Goal: Transaction & Acquisition: Purchase product/service

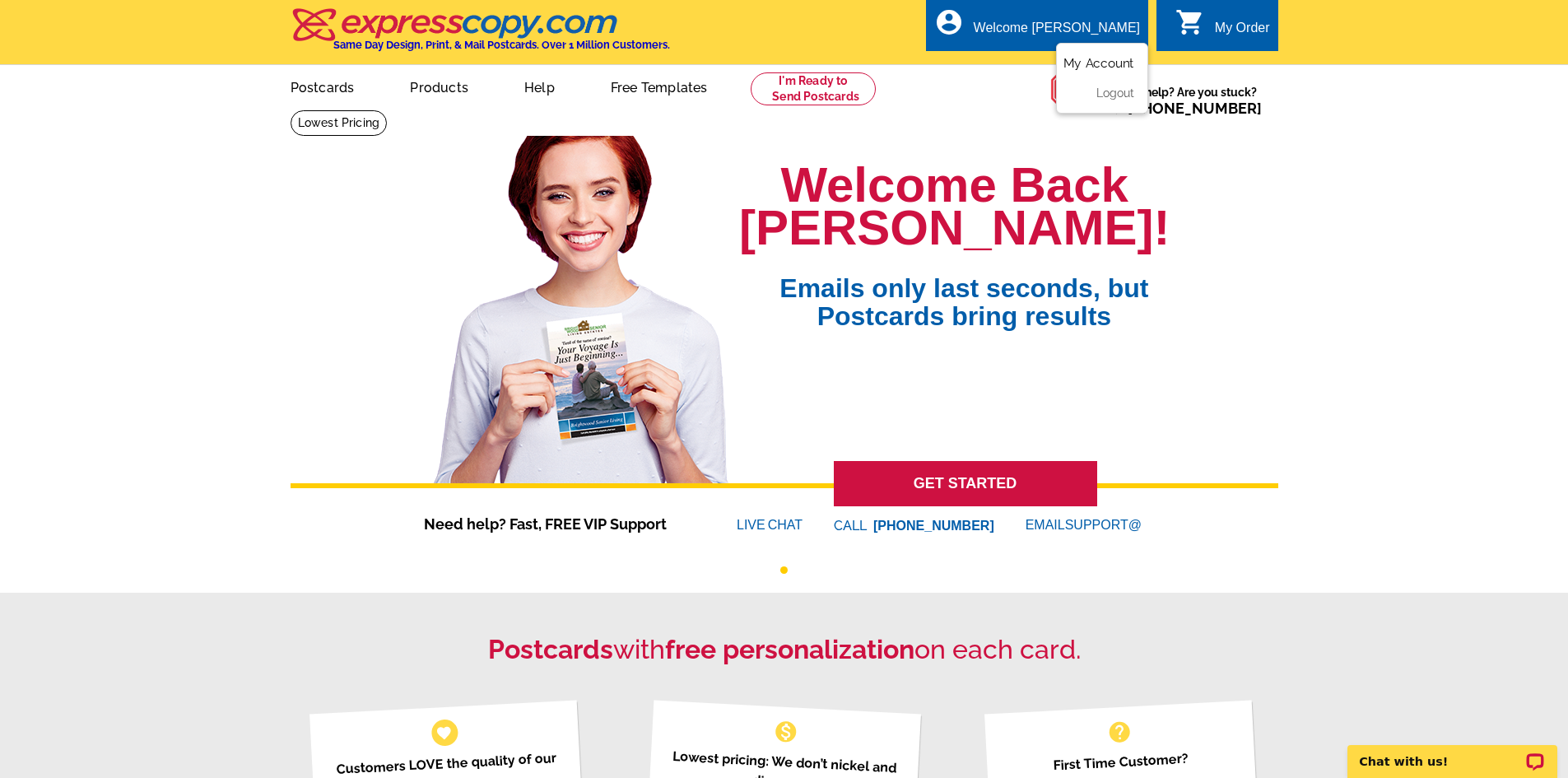
click at [1103, 69] on link "My Account" at bounding box center [1099, 63] width 71 height 15
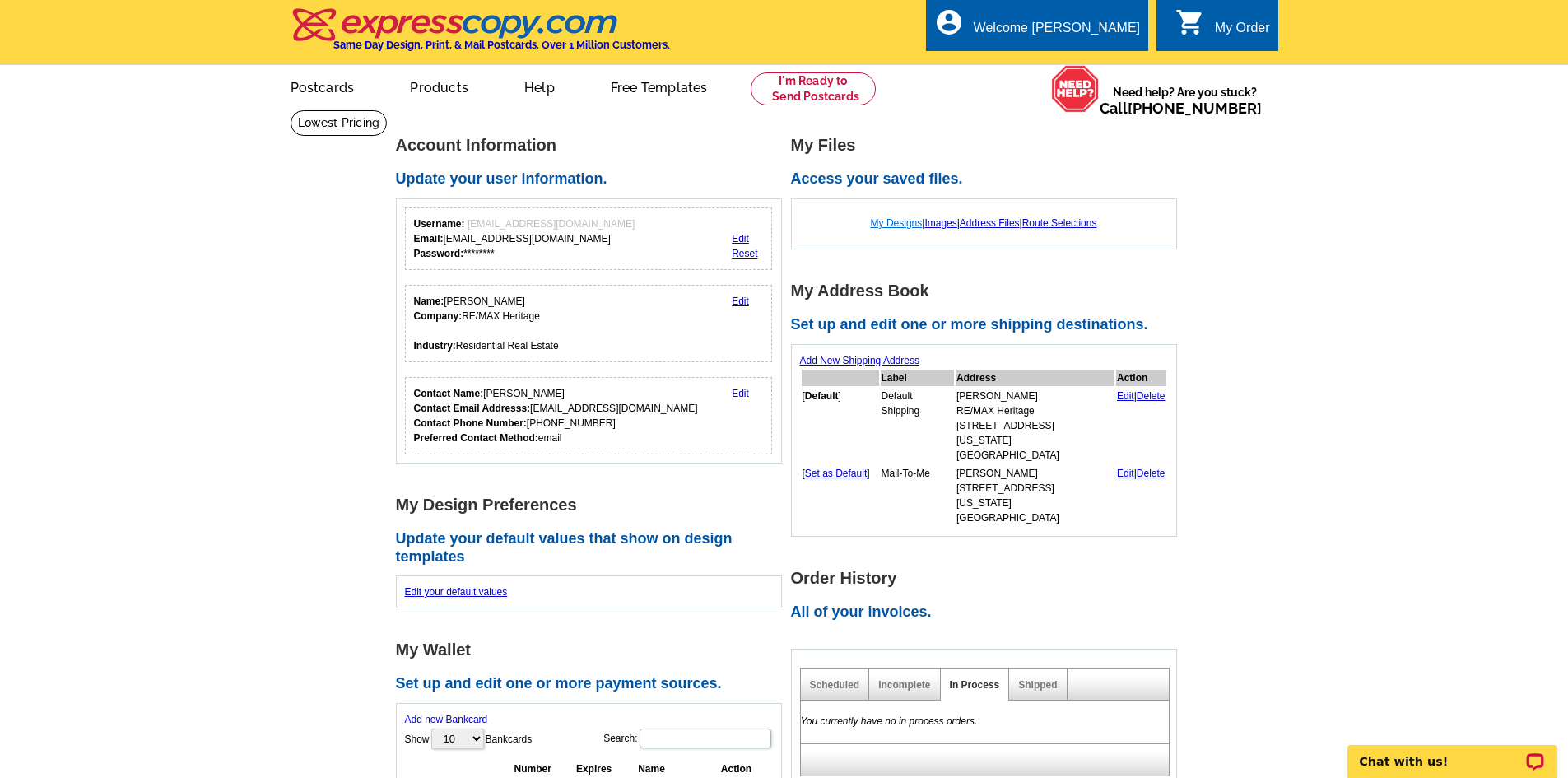
click at [899, 223] on link "My Designs" at bounding box center [897, 223] width 52 height 12
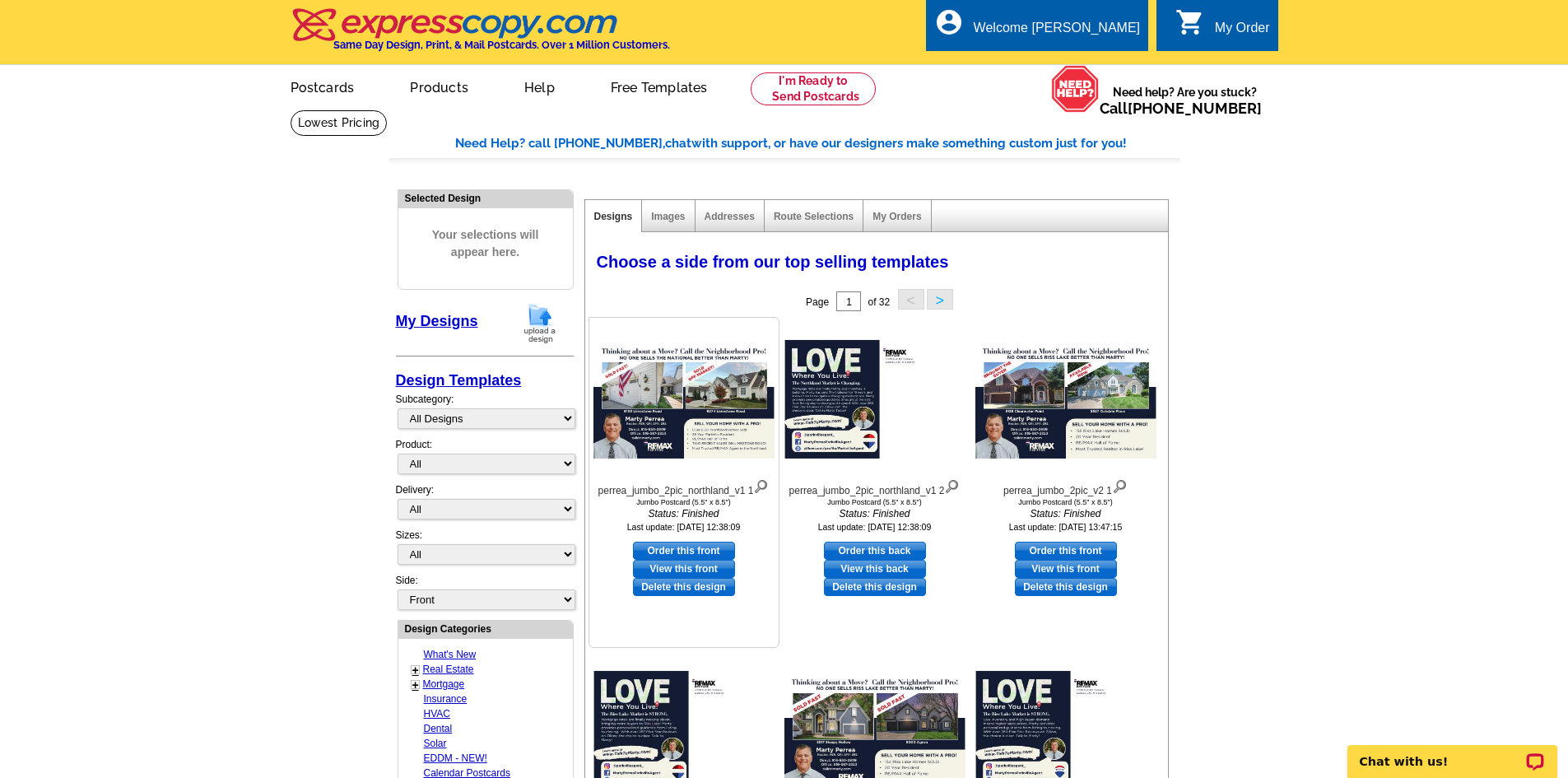
click at [711, 552] on link "Order this front" at bounding box center [684, 551] width 102 height 18
select select "2"
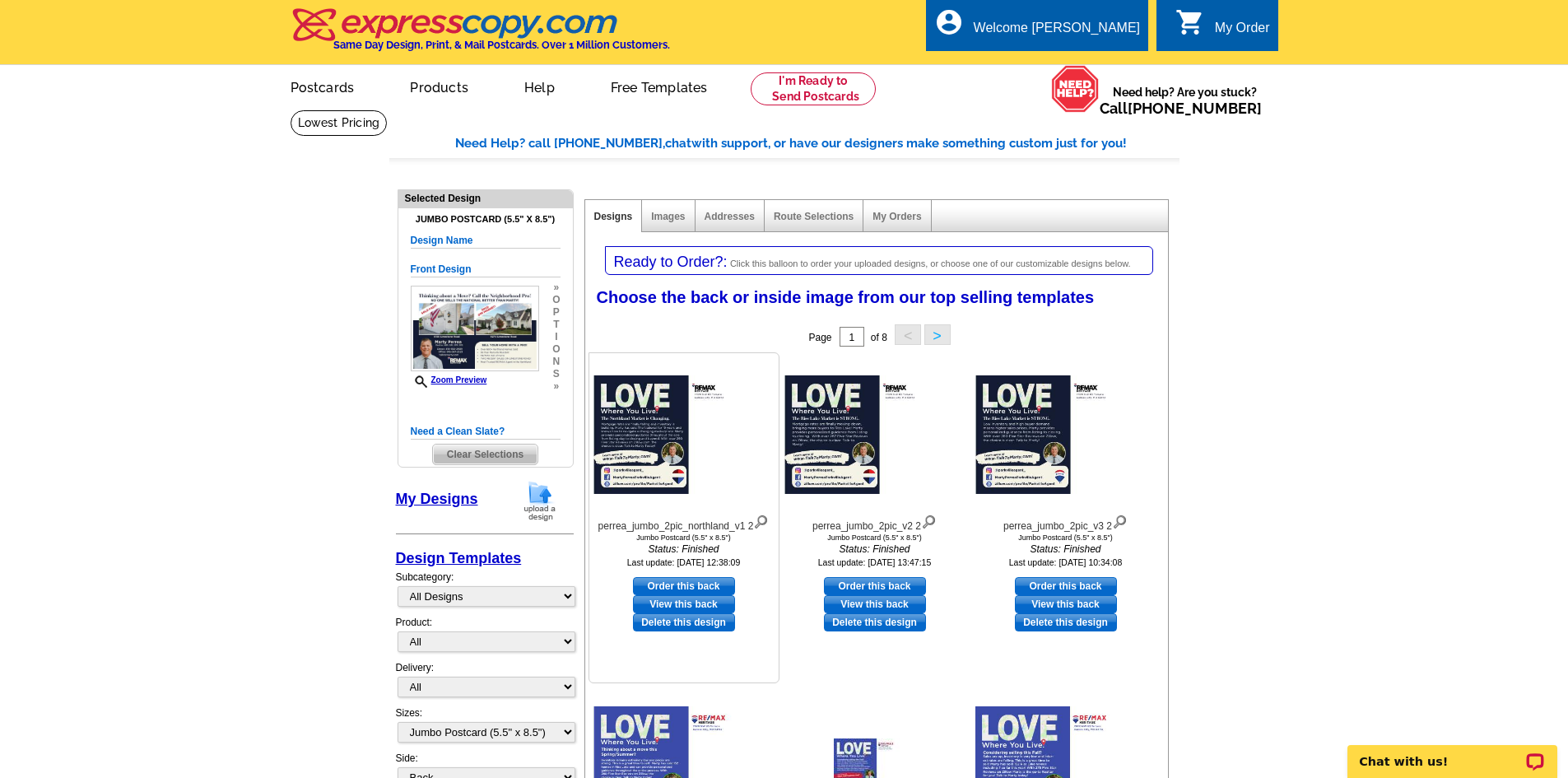
click at [701, 603] on link "View this back" at bounding box center [684, 604] width 102 height 18
click at [707, 582] on link "Order this back" at bounding box center [684, 586] width 102 height 18
select select "front"
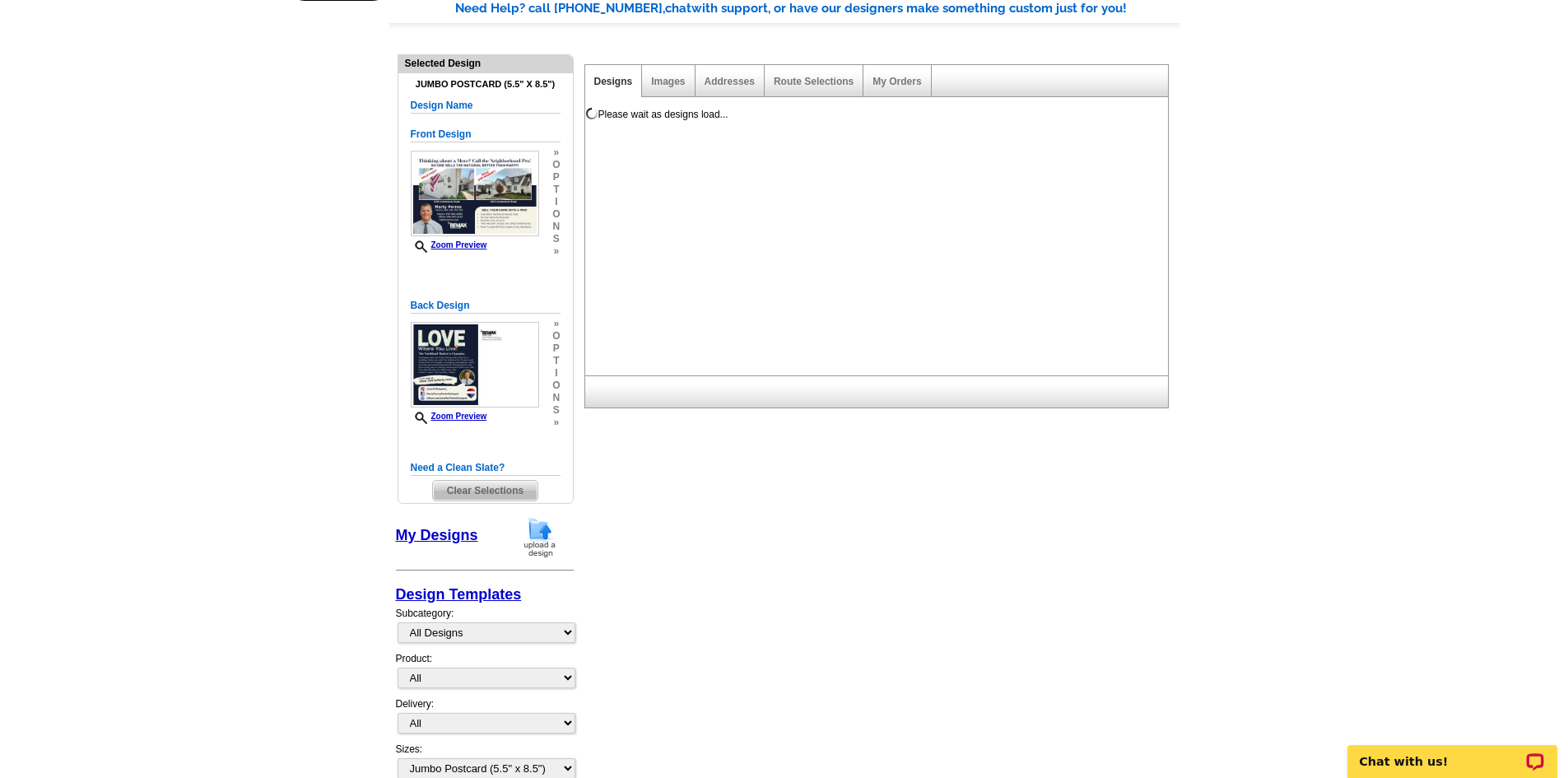
scroll to position [164, 0]
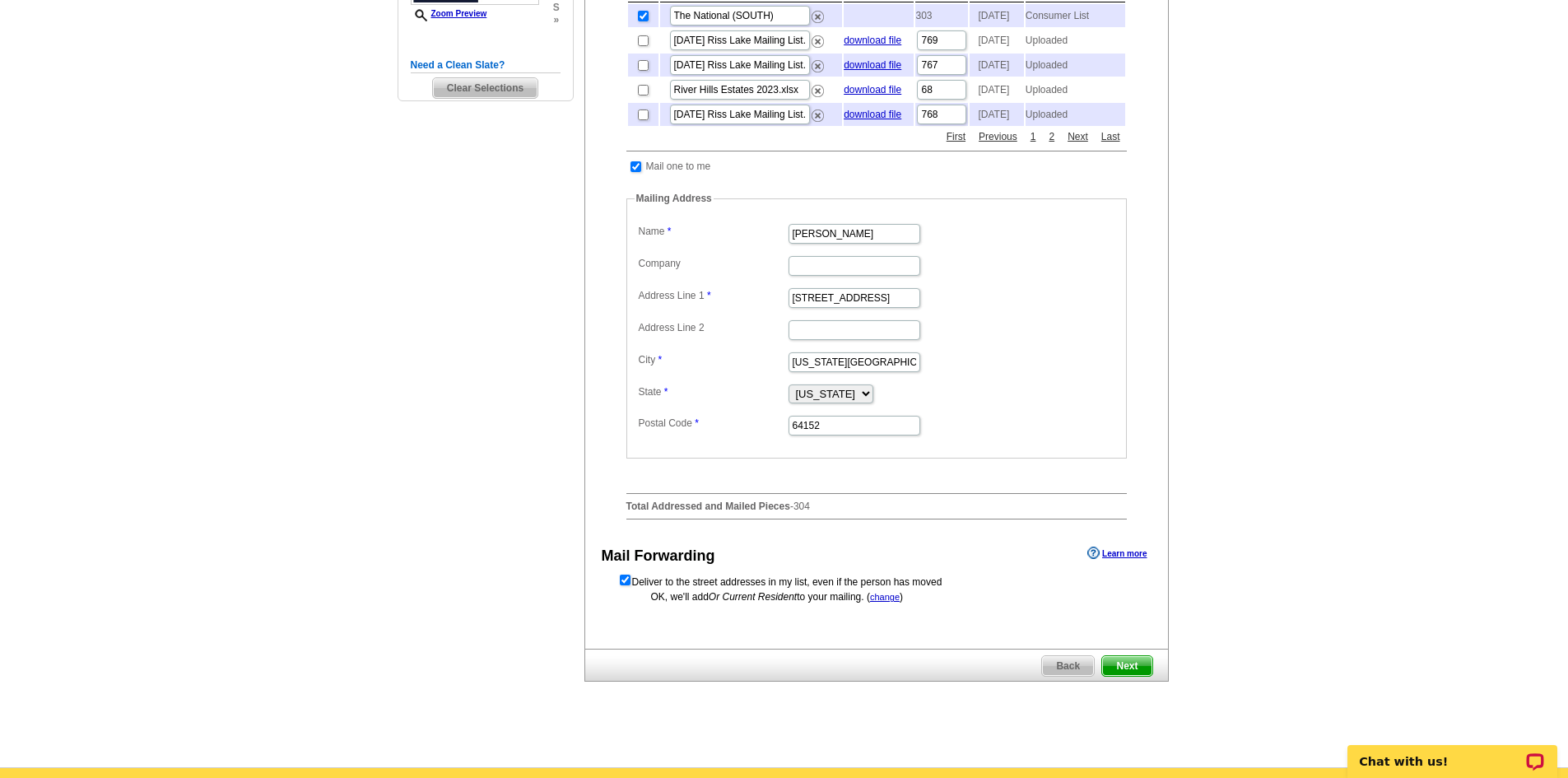
scroll to position [493, 0]
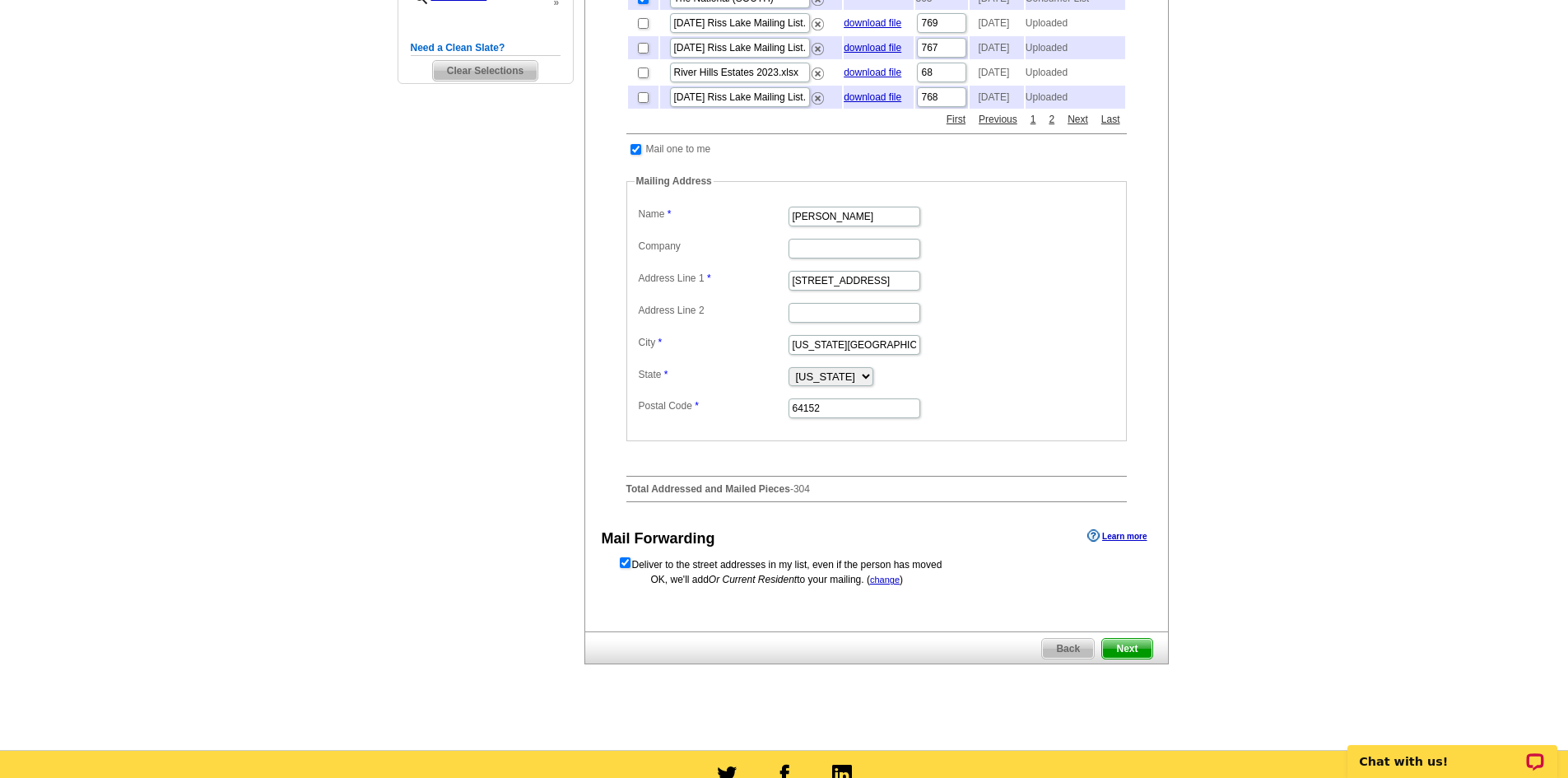
click at [1136, 659] on span "Next" at bounding box center [1127, 648] width 49 height 20
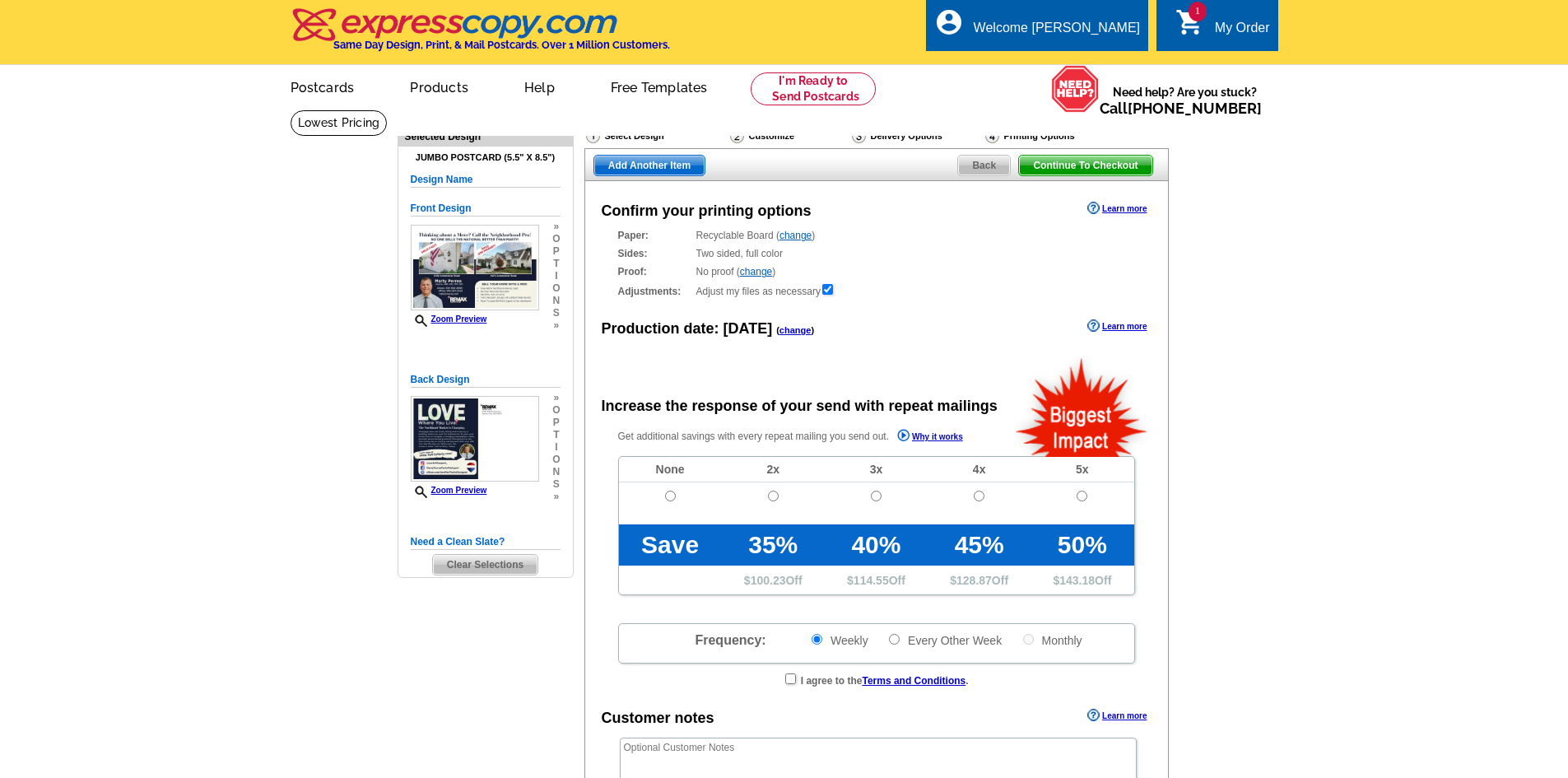
radio input "false"
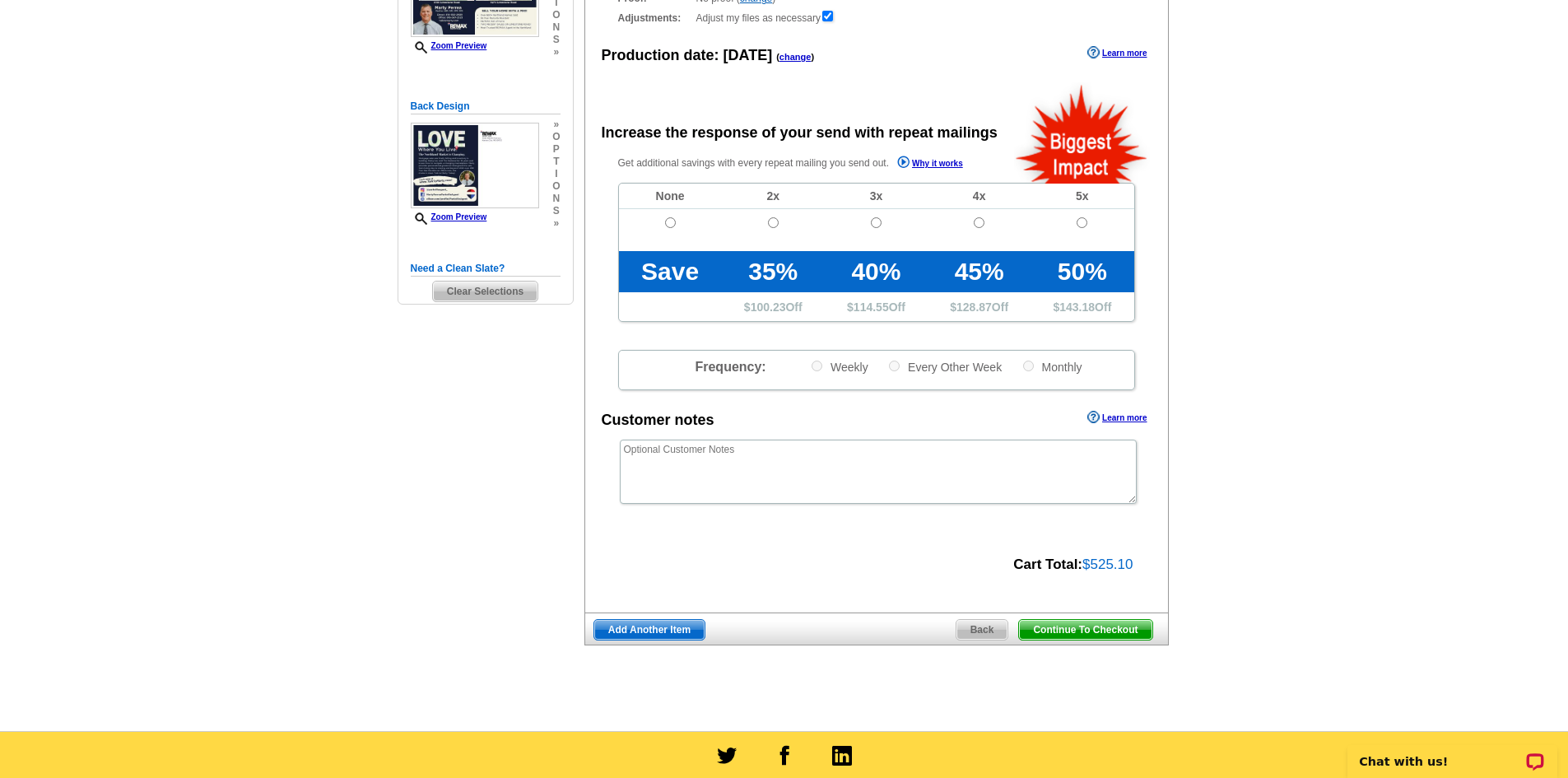
scroll to position [247, 0]
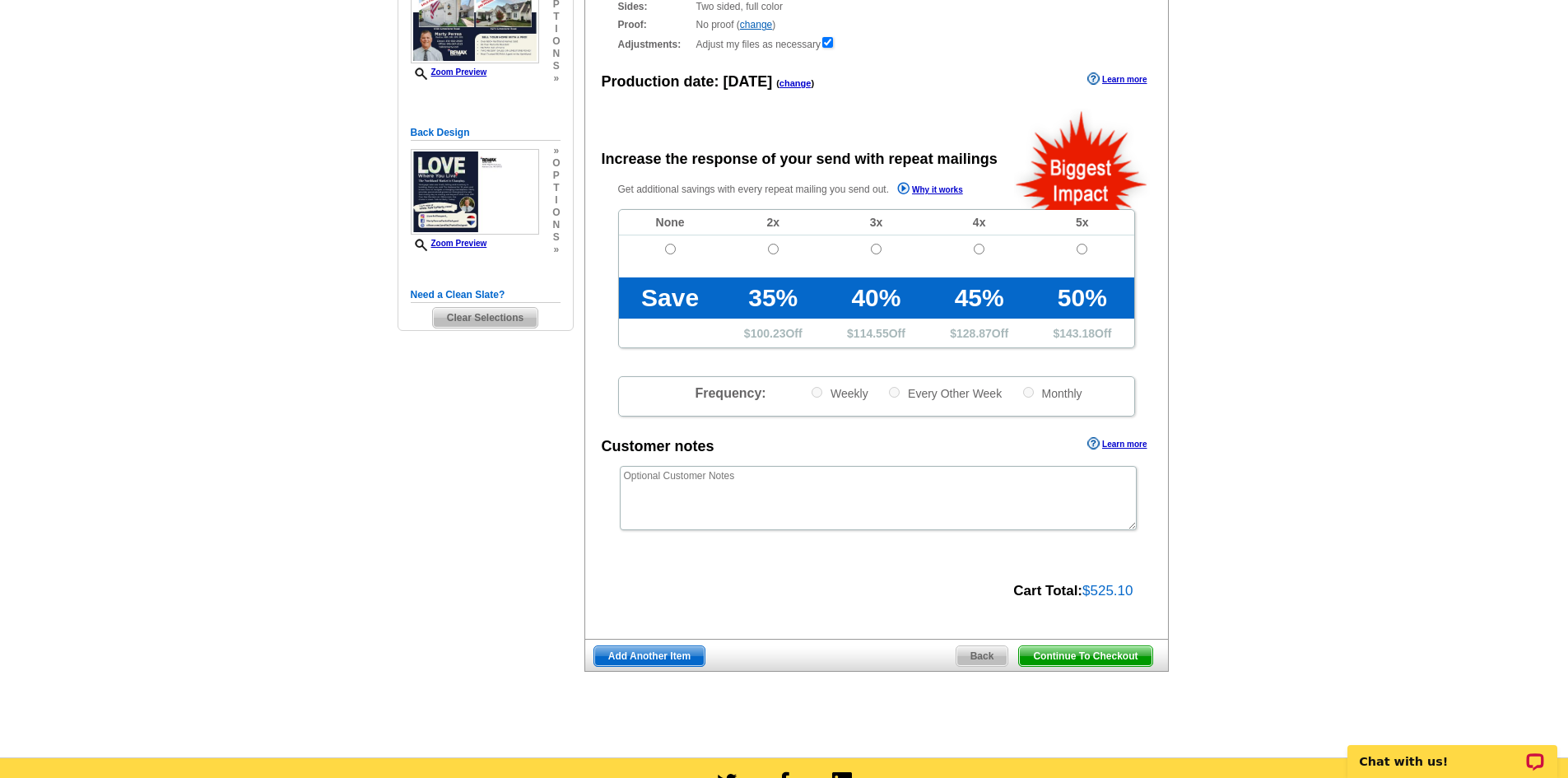
click at [1086, 648] on span "Continue To Checkout" at bounding box center [1085, 656] width 132 height 20
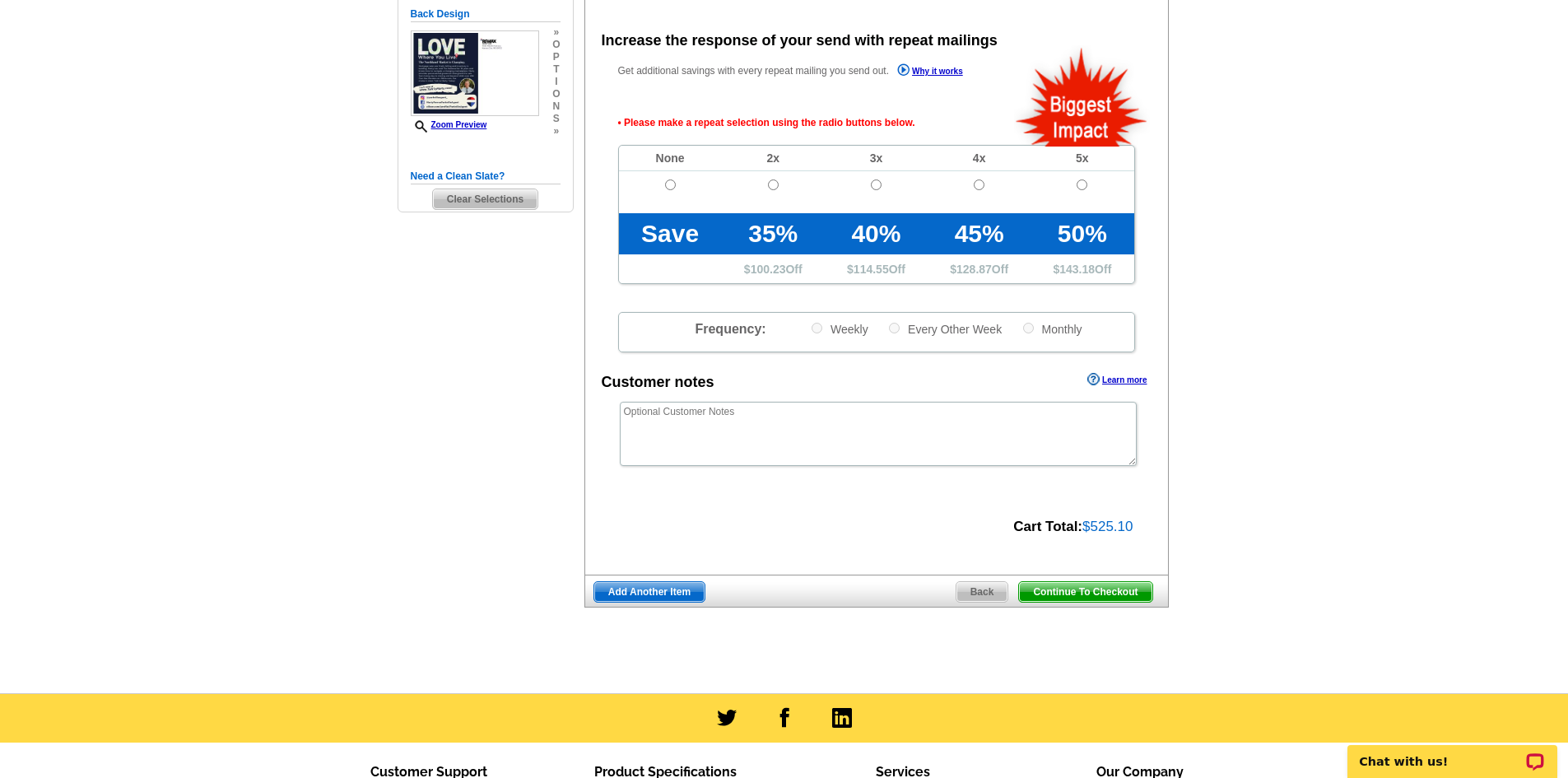
drag, startPoint x: 664, startPoint y: 201, endPoint x: 661, endPoint y: 188, distance: 13.3
click at [664, 200] on span at bounding box center [670, 203] width 103 height 19
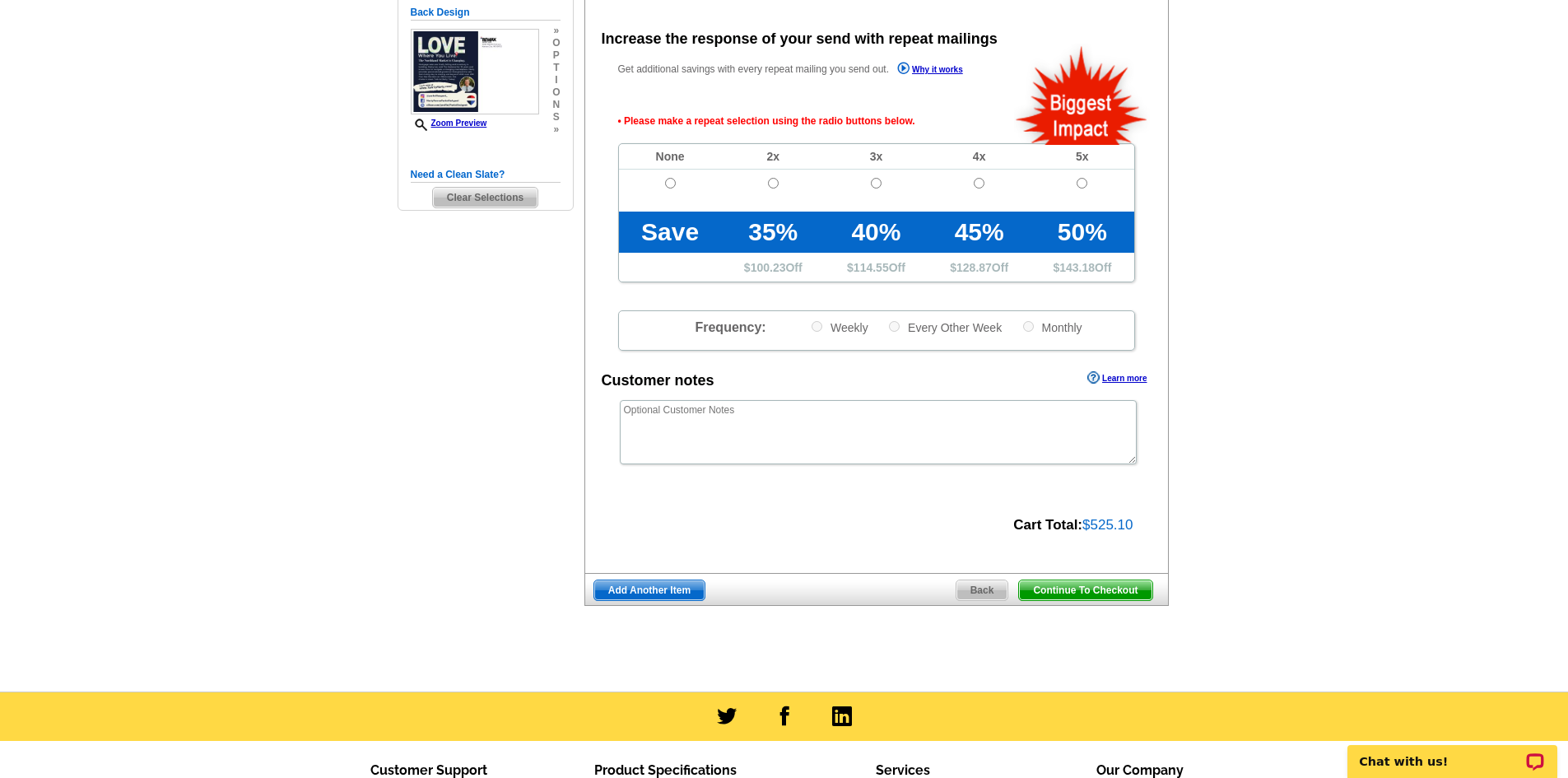
scroll to position [368, 0]
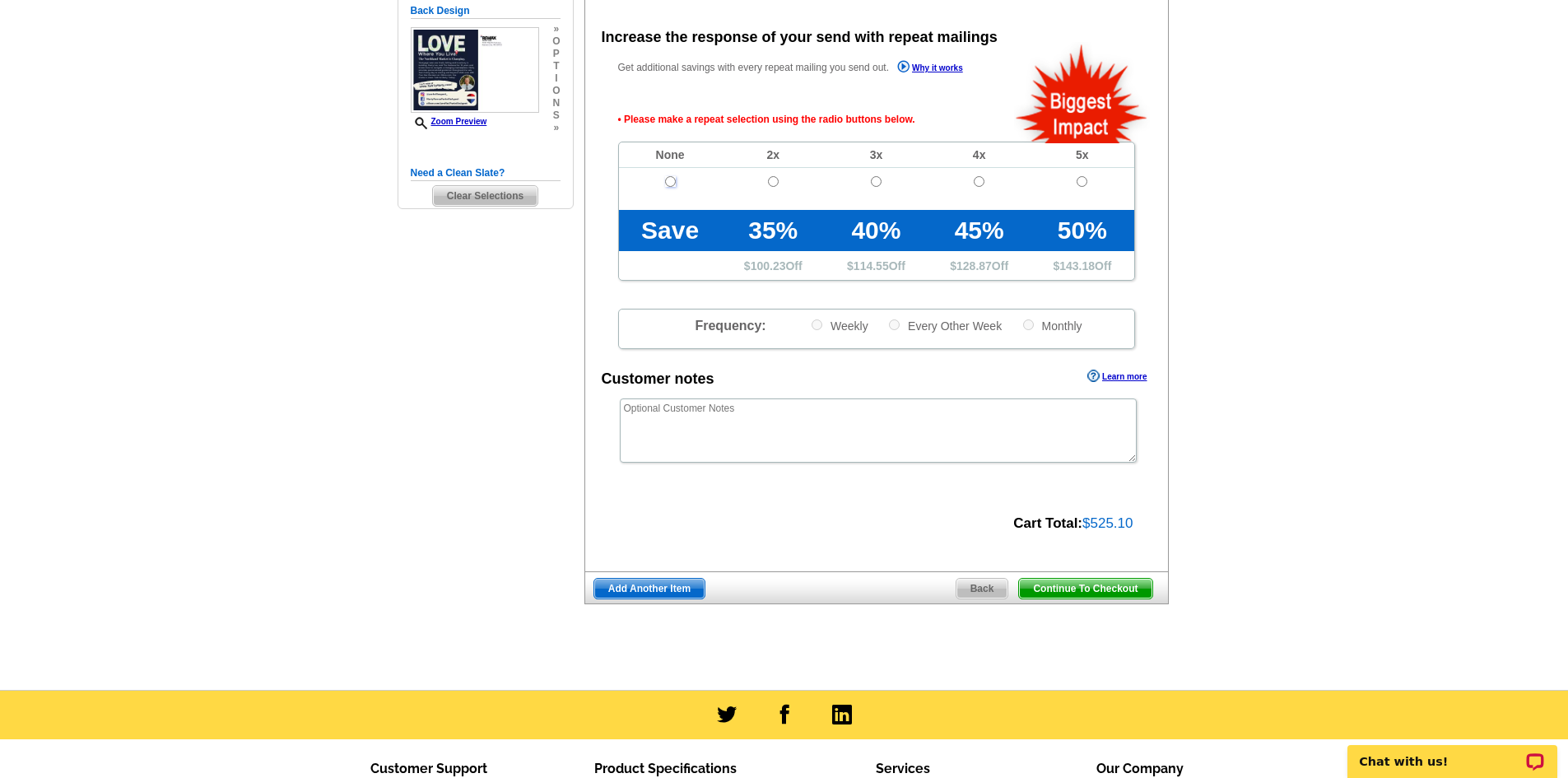
click at [668, 178] on input "radio" at bounding box center [670, 182] width 11 height 11
radio input "true"
click at [1092, 592] on span "Continue To Checkout" at bounding box center [1085, 588] width 132 height 20
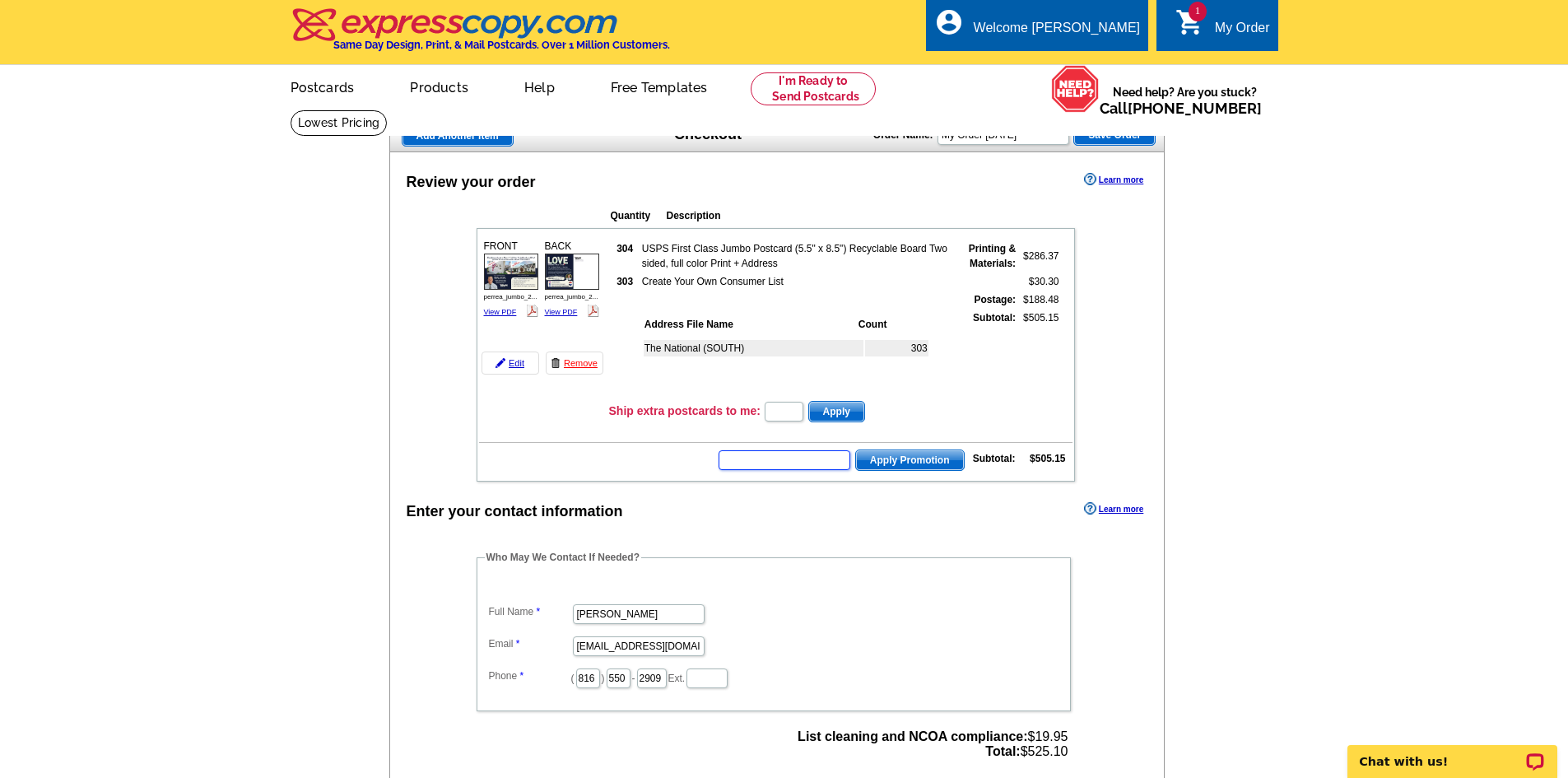
click at [827, 460] on input "text" at bounding box center [784, 461] width 131 height 20
click at [804, 419] on input "text" at bounding box center [784, 411] width 38 height 20
type input "1"
click at [789, 463] on input "text" at bounding box center [784, 461] width 131 height 20
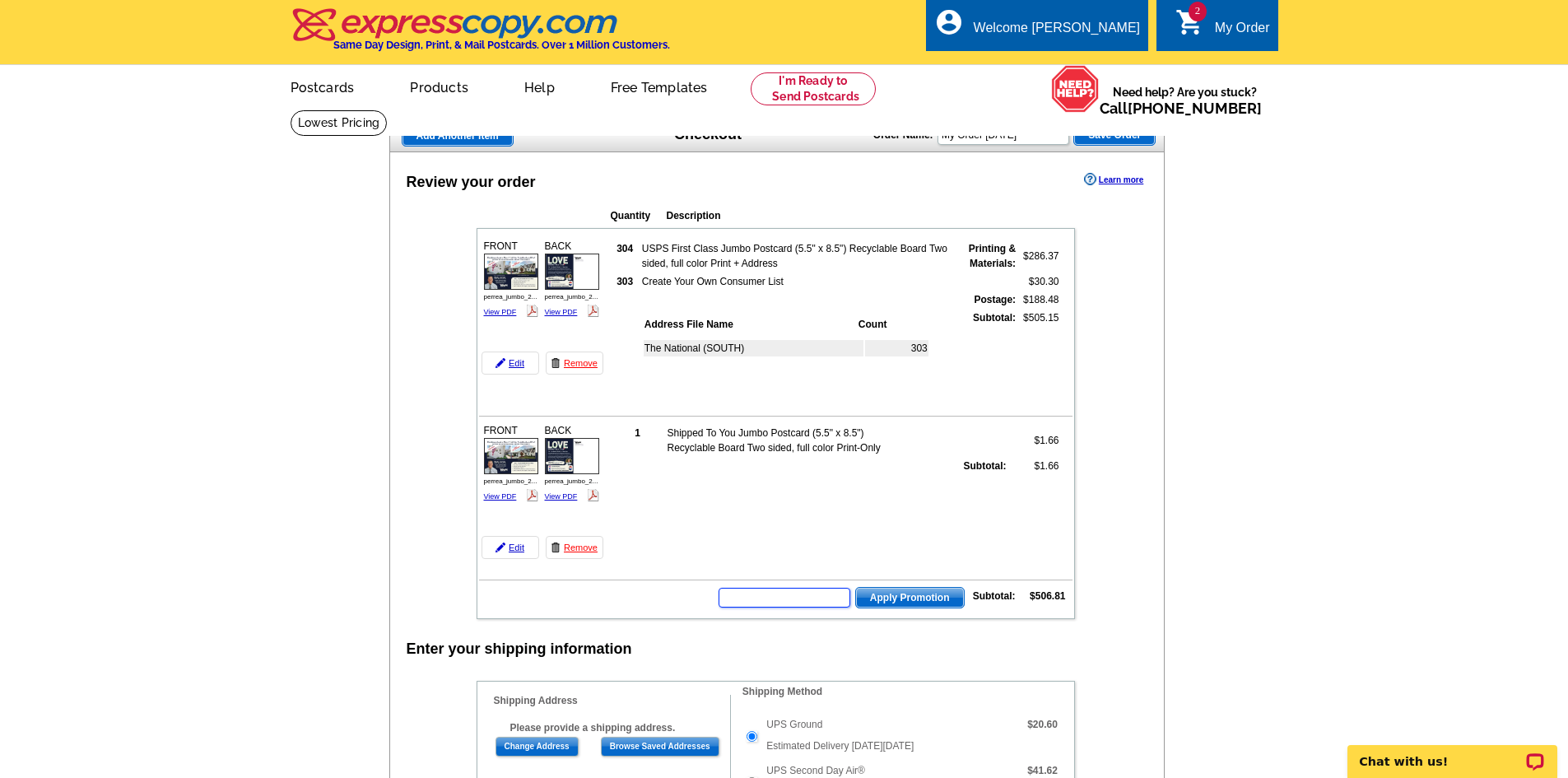
click at [826, 604] on input "text" at bounding box center [784, 597] width 131 height 20
type input "GROW0925"
click at [898, 603] on span "Apply Promotion" at bounding box center [909, 597] width 108 height 20
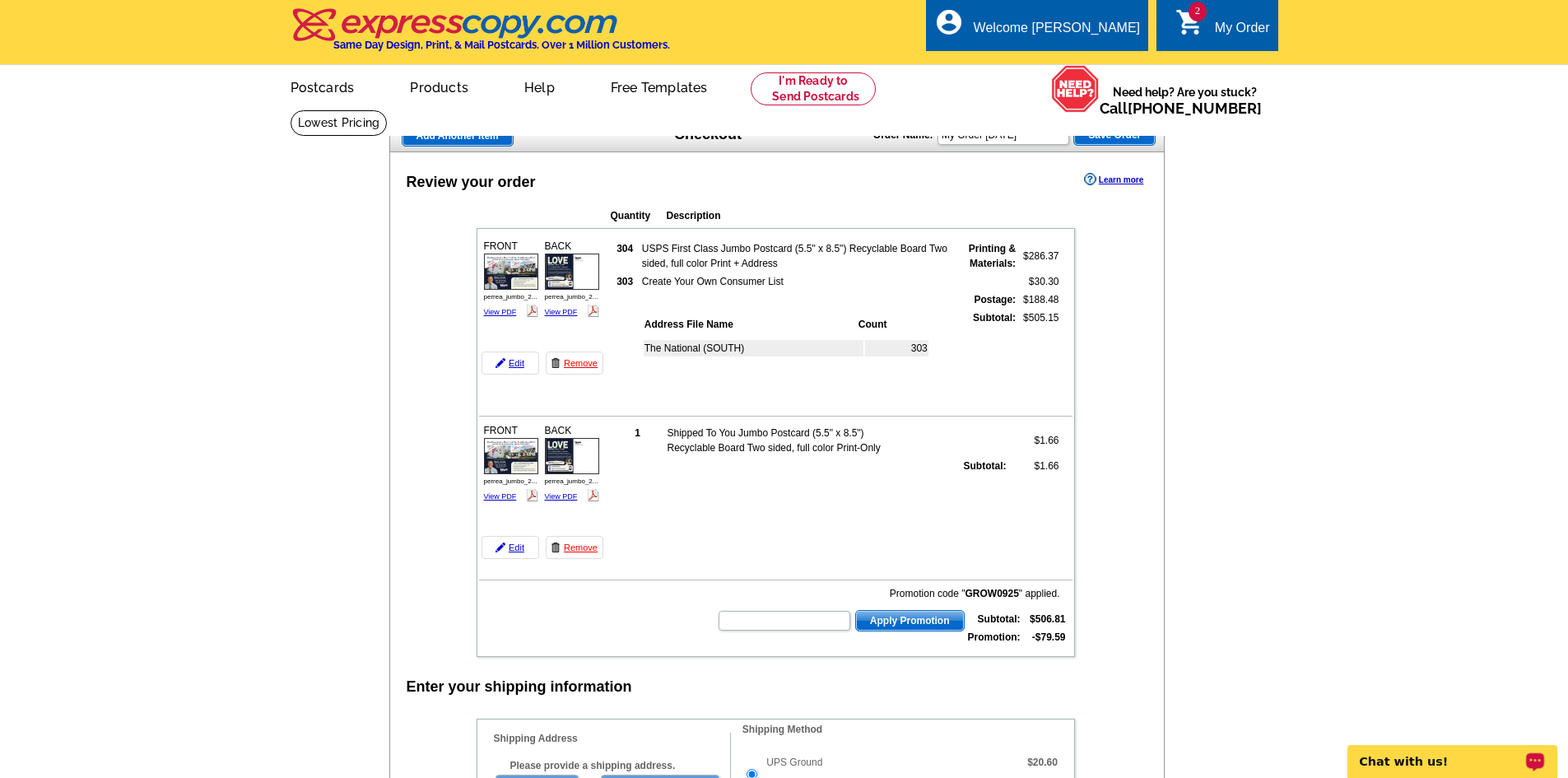
click at [1445, 754] on p "Chat with us!" at bounding box center [1441, 761] width 163 height 13
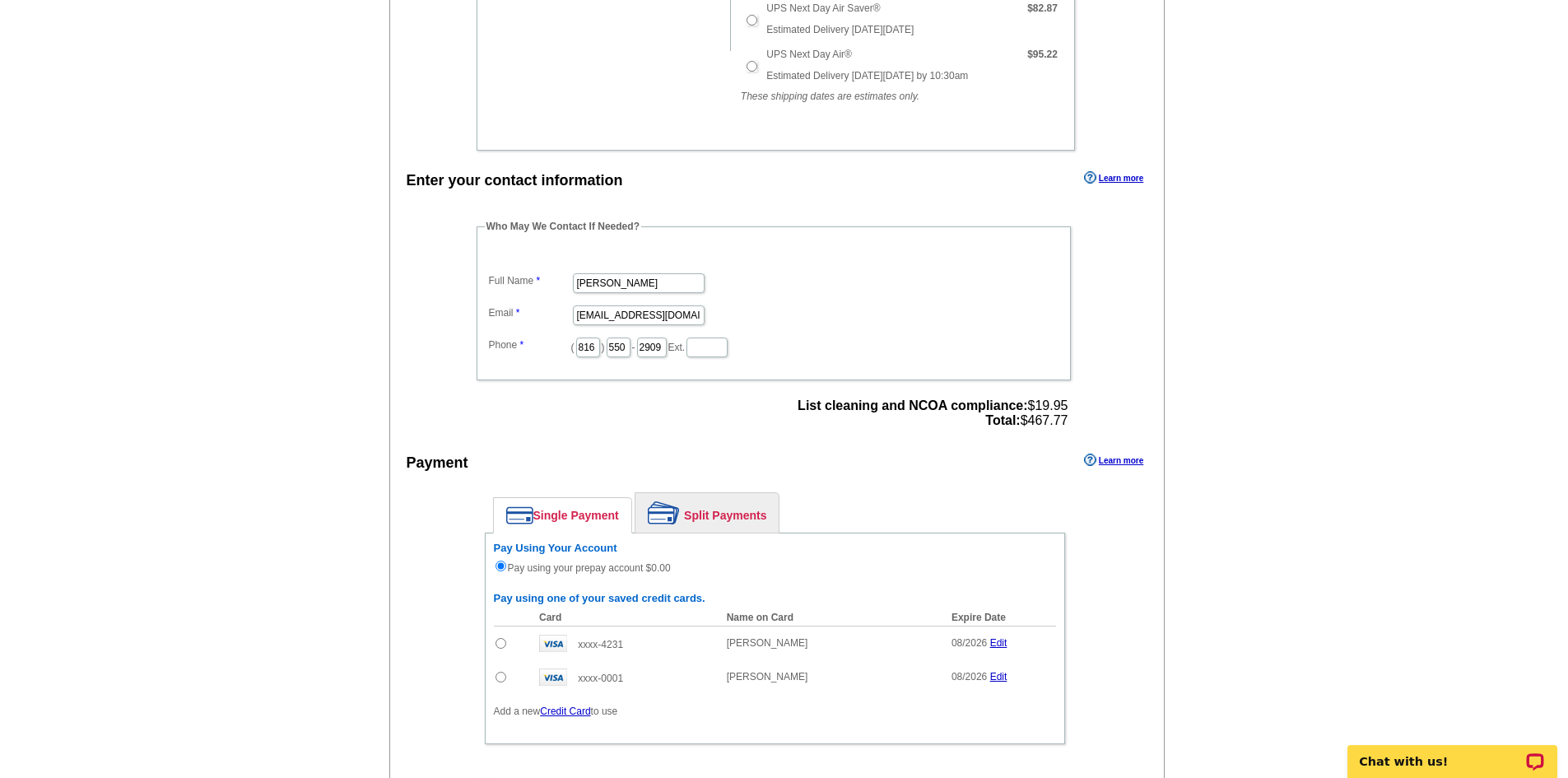
scroll to position [906, 0]
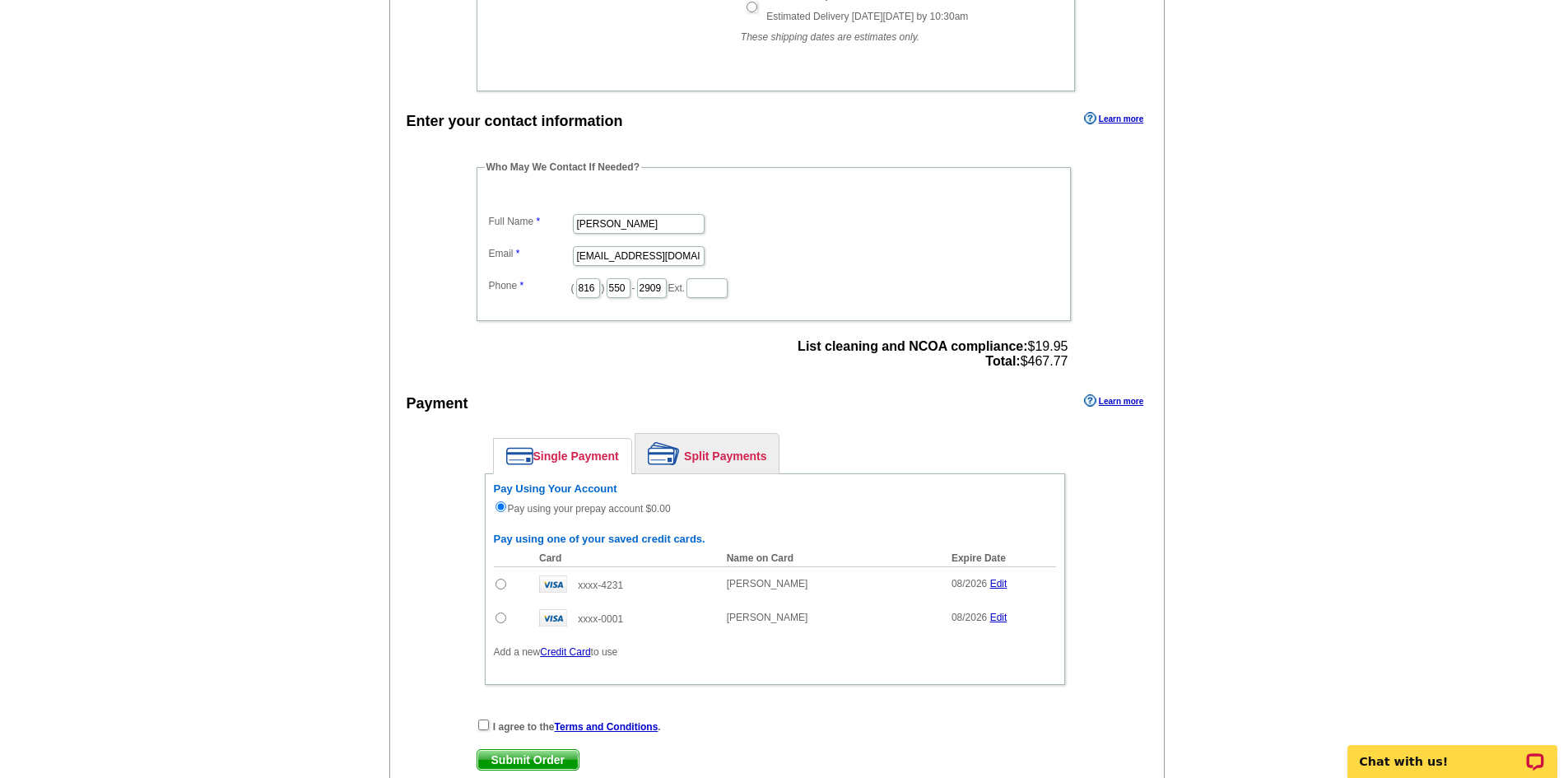
click at [1000, 582] on link "Edit" at bounding box center [998, 583] width 17 height 12
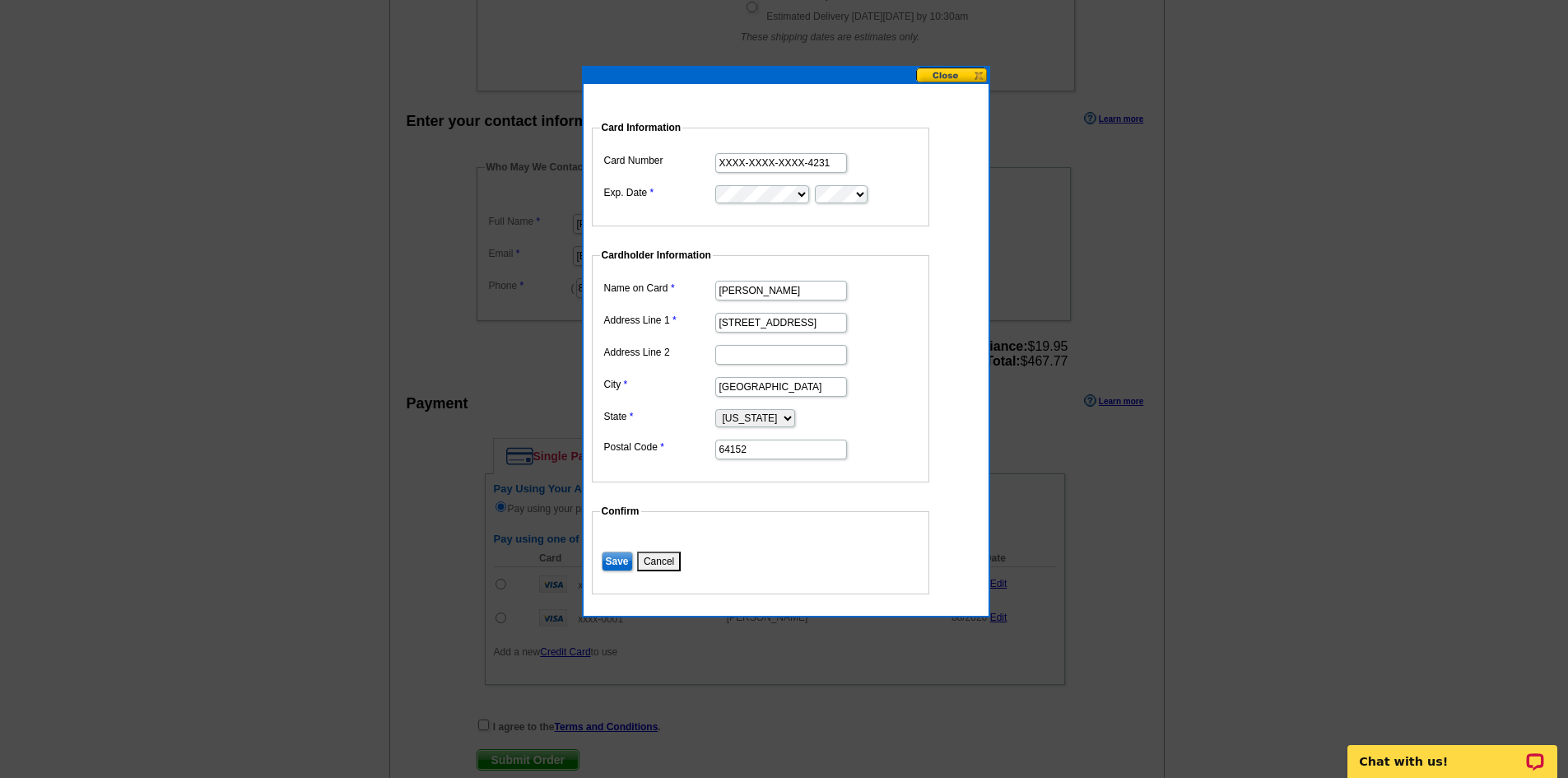
click at [943, 79] on button at bounding box center [951, 75] width 72 height 16
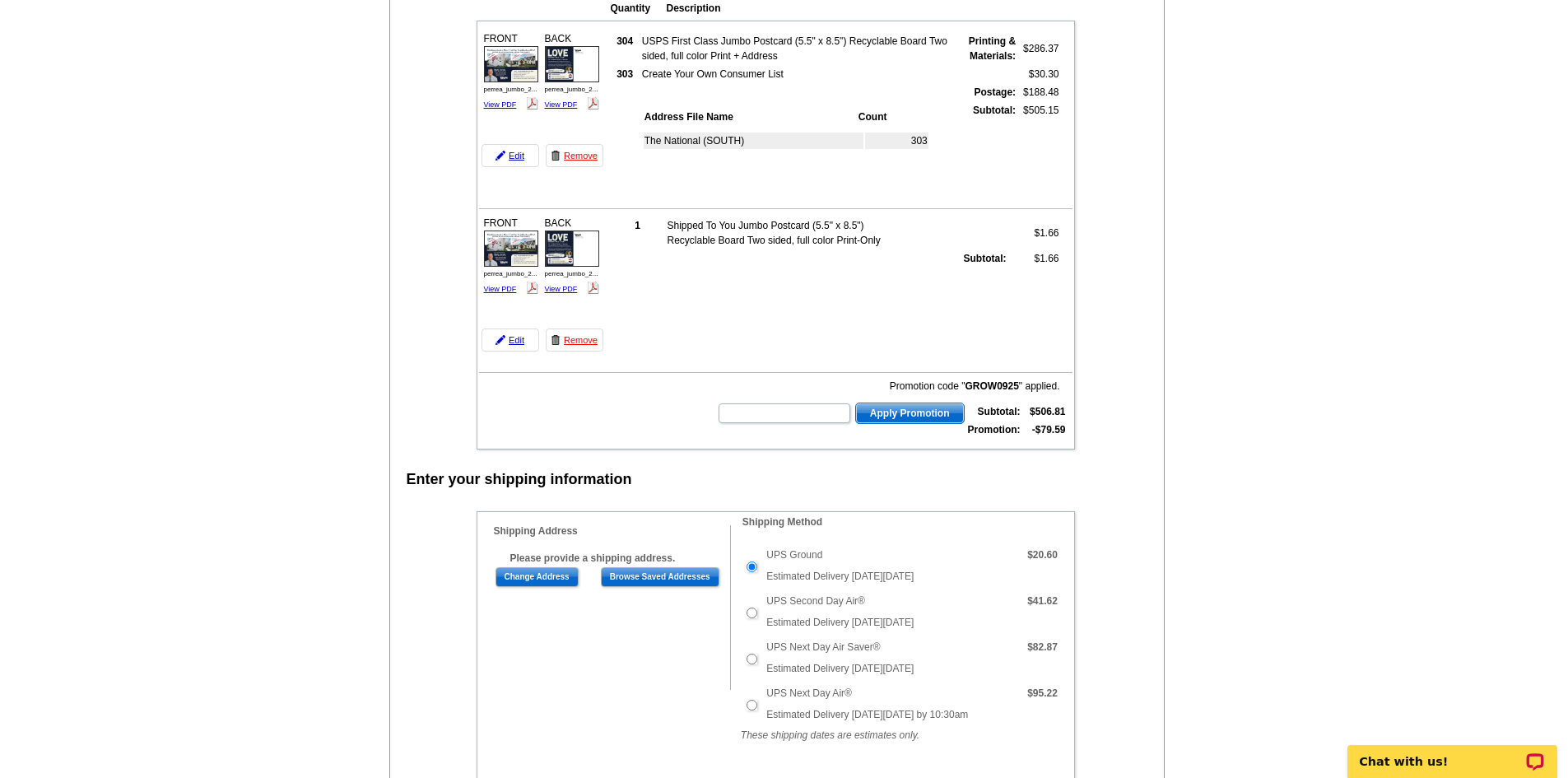
scroll to position [206, 0]
click at [587, 339] on link "Remove" at bounding box center [574, 340] width 57 height 23
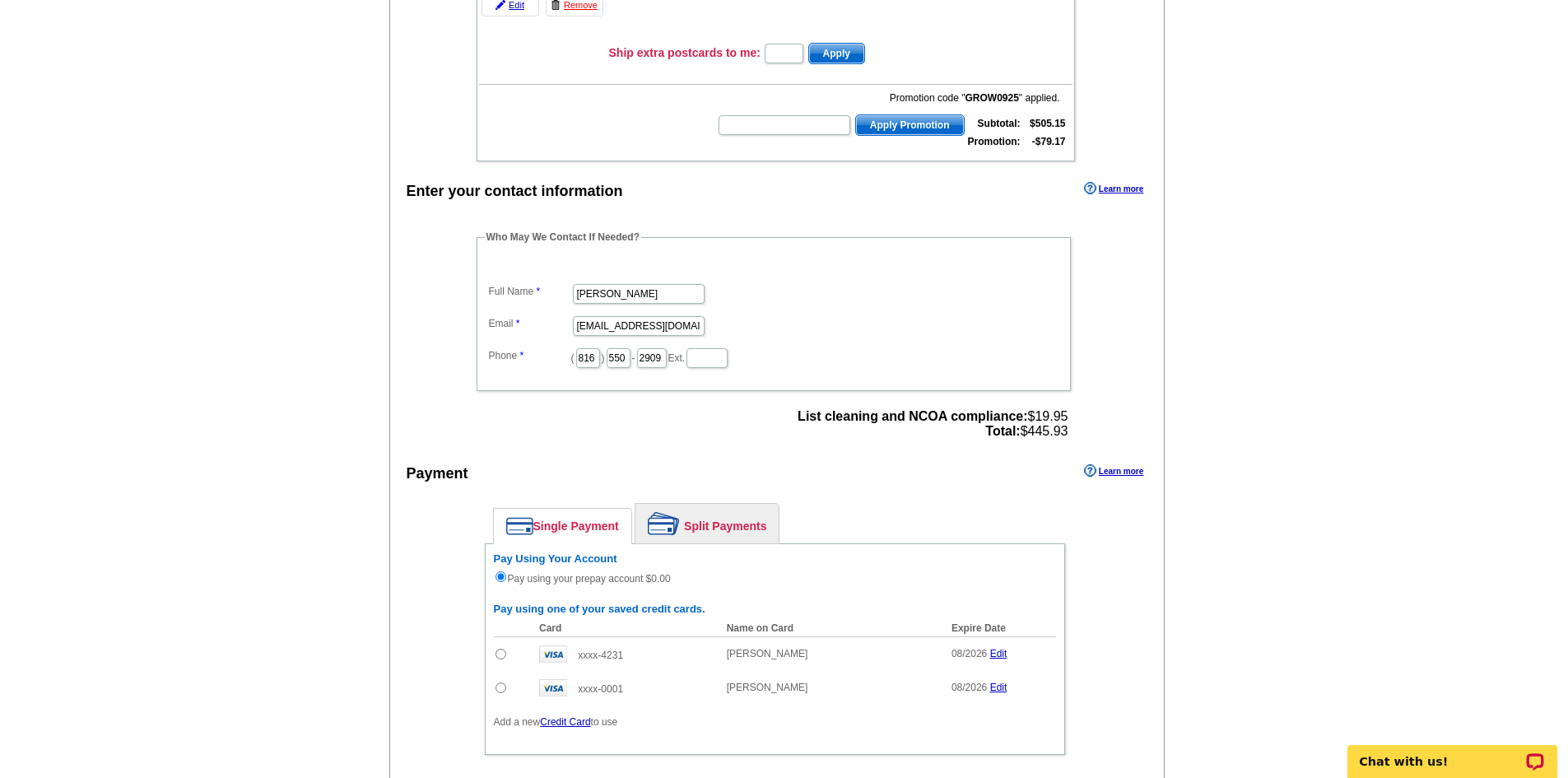
scroll to position [493, 0]
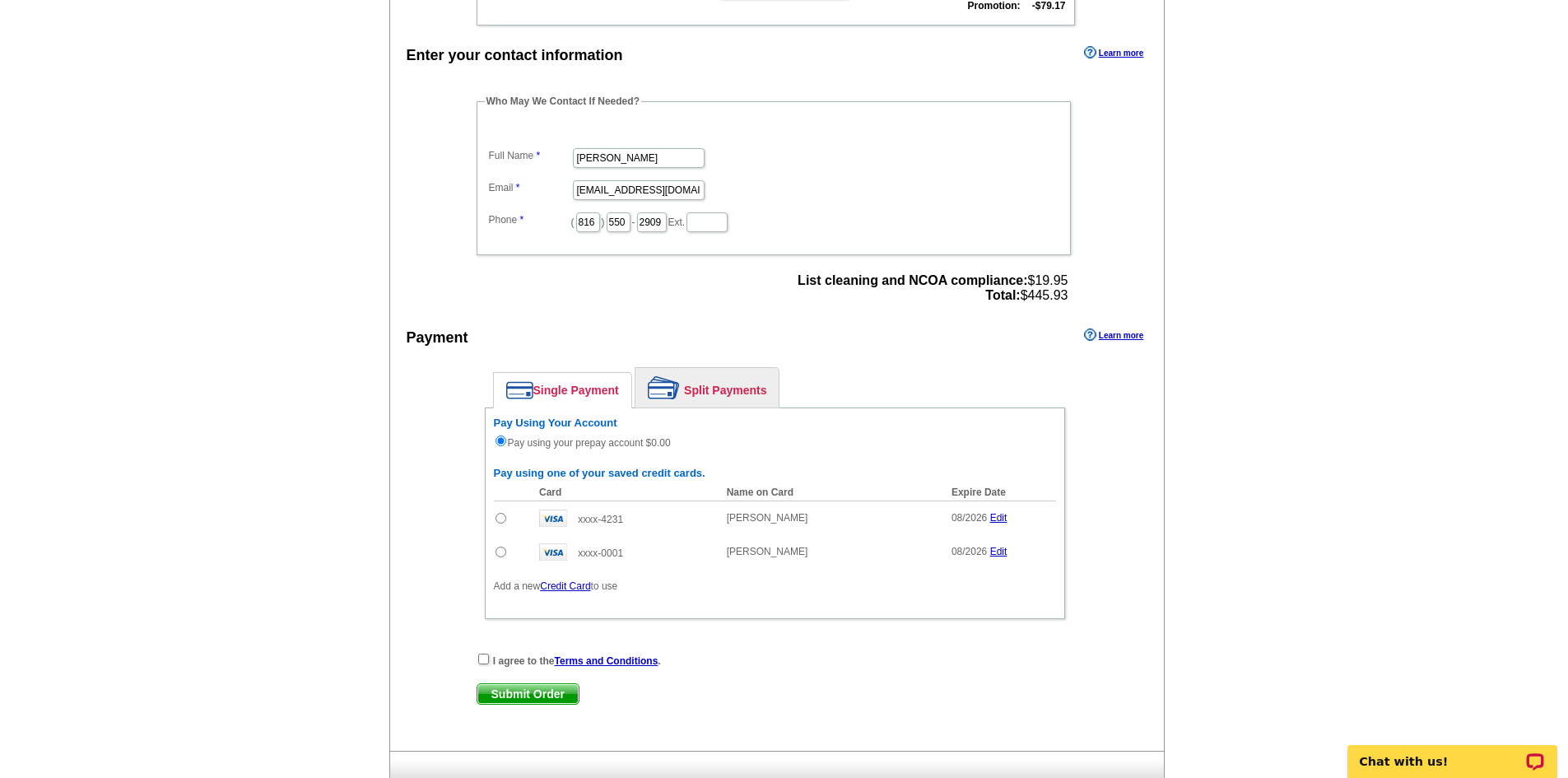
click at [503, 552] on input "radio" at bounding box center [501, 552] width 11 height 11
radio input "true"
radio input "false"
click at [482, 661] on input "checkbox" at bounding box center [483, 659] width 11 height 11
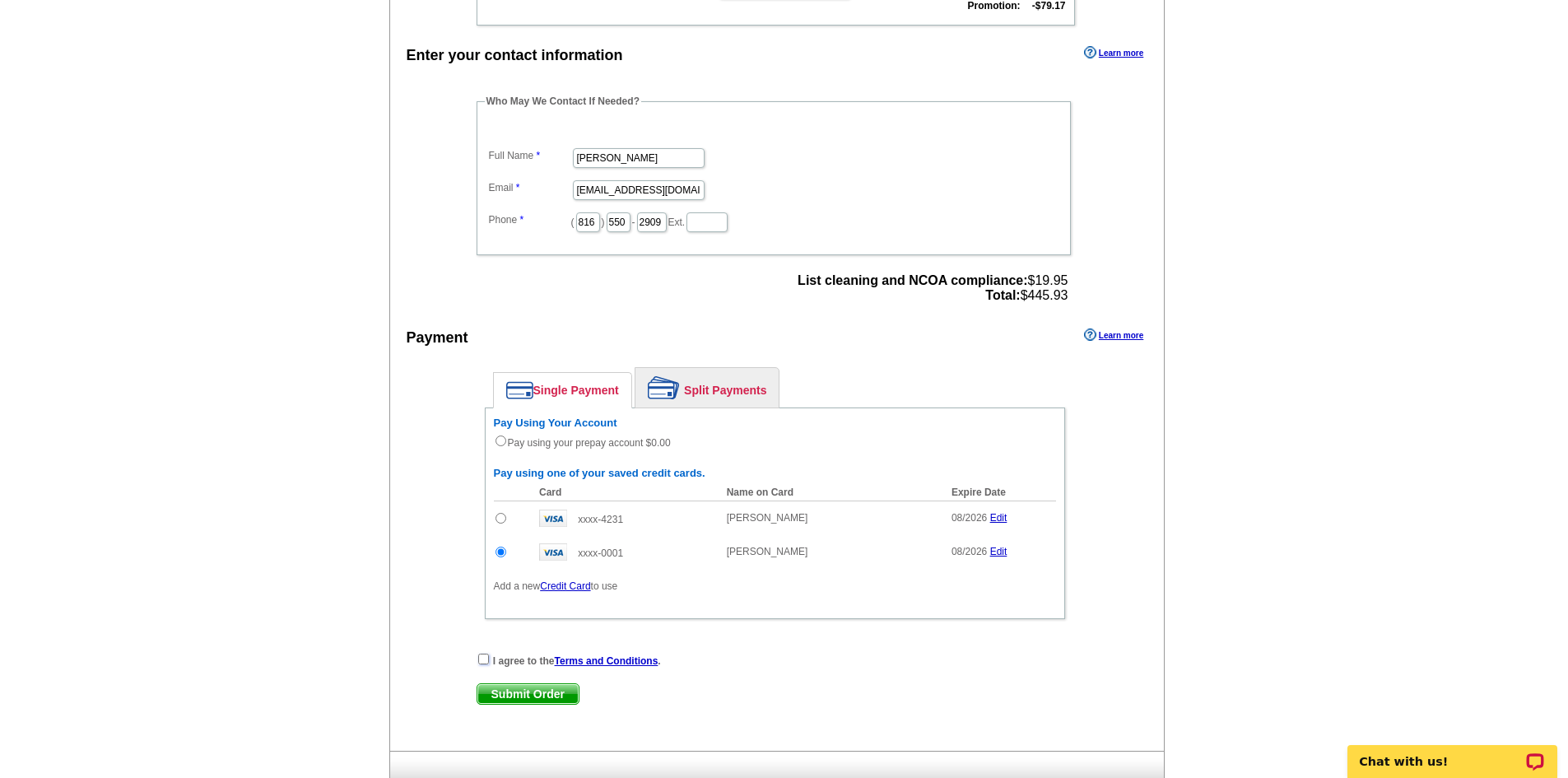
checkbox input "true"
click at [511, 696] on span "Submit Order" at bounding box center [527, 694] width 101 height 20
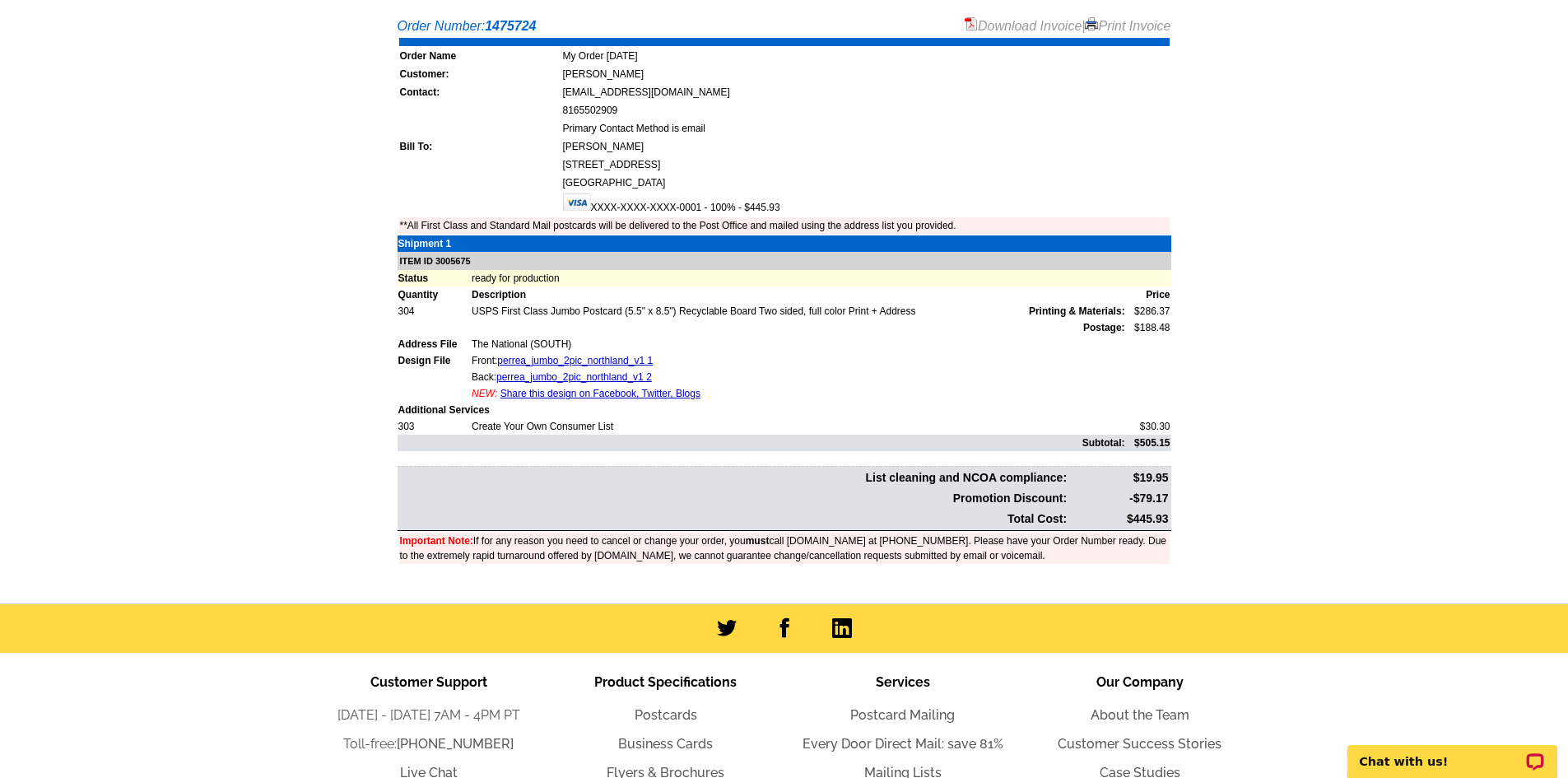
scroll to position [329, 0]
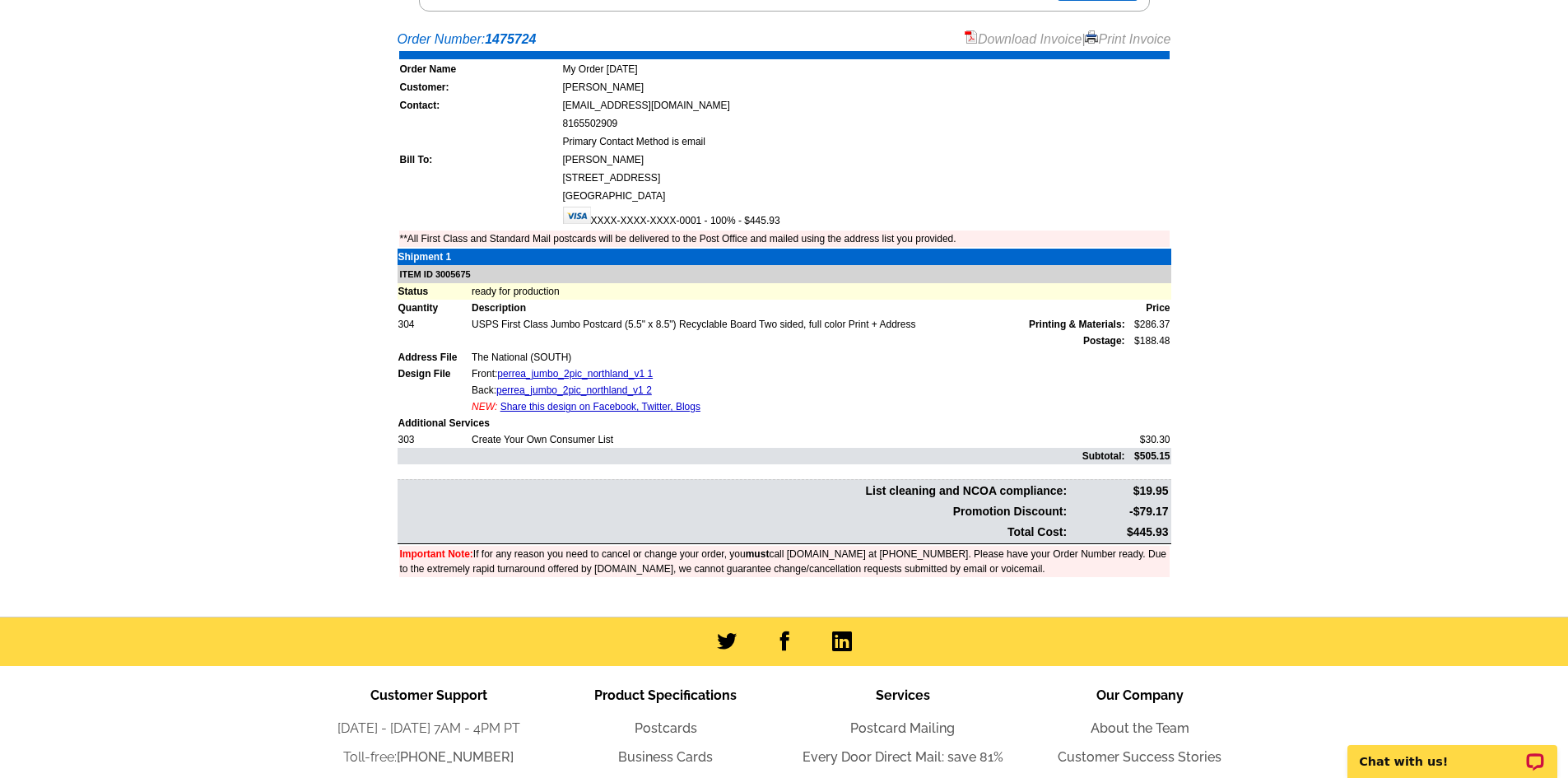
drag, startPoint x: 1129, startPoint y: 529, endPoint x: 1207, endPoint y: 536, distance: 78.3
click at [1207, 536] on main "Order Number: 1475724 Download Invoice | Print Invoice Order Name My Order [DAT…" at bounding box center [784, 318] width 1568 height 596
copy table "List cleaning and NCOA compliance: $19.95 Promotion Discount: -$79.17 Total Cos…"
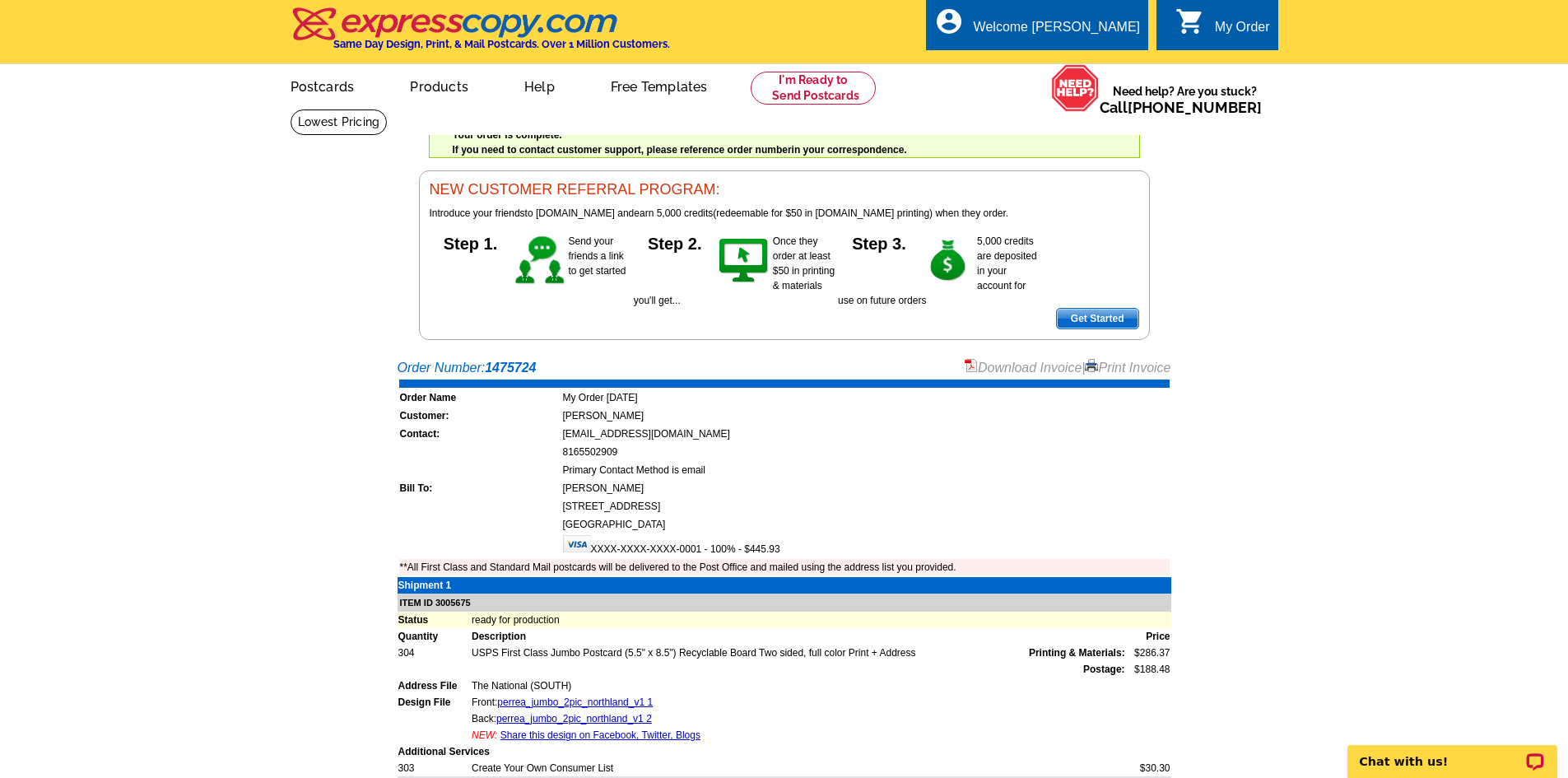
scroll to position [0, 0]
click at [991, 363] on link "Download Invoice" at bounding box center [1023, 368] width 117 height 14
